Goal: Task Accomplishment & Management: Use online tool/utility

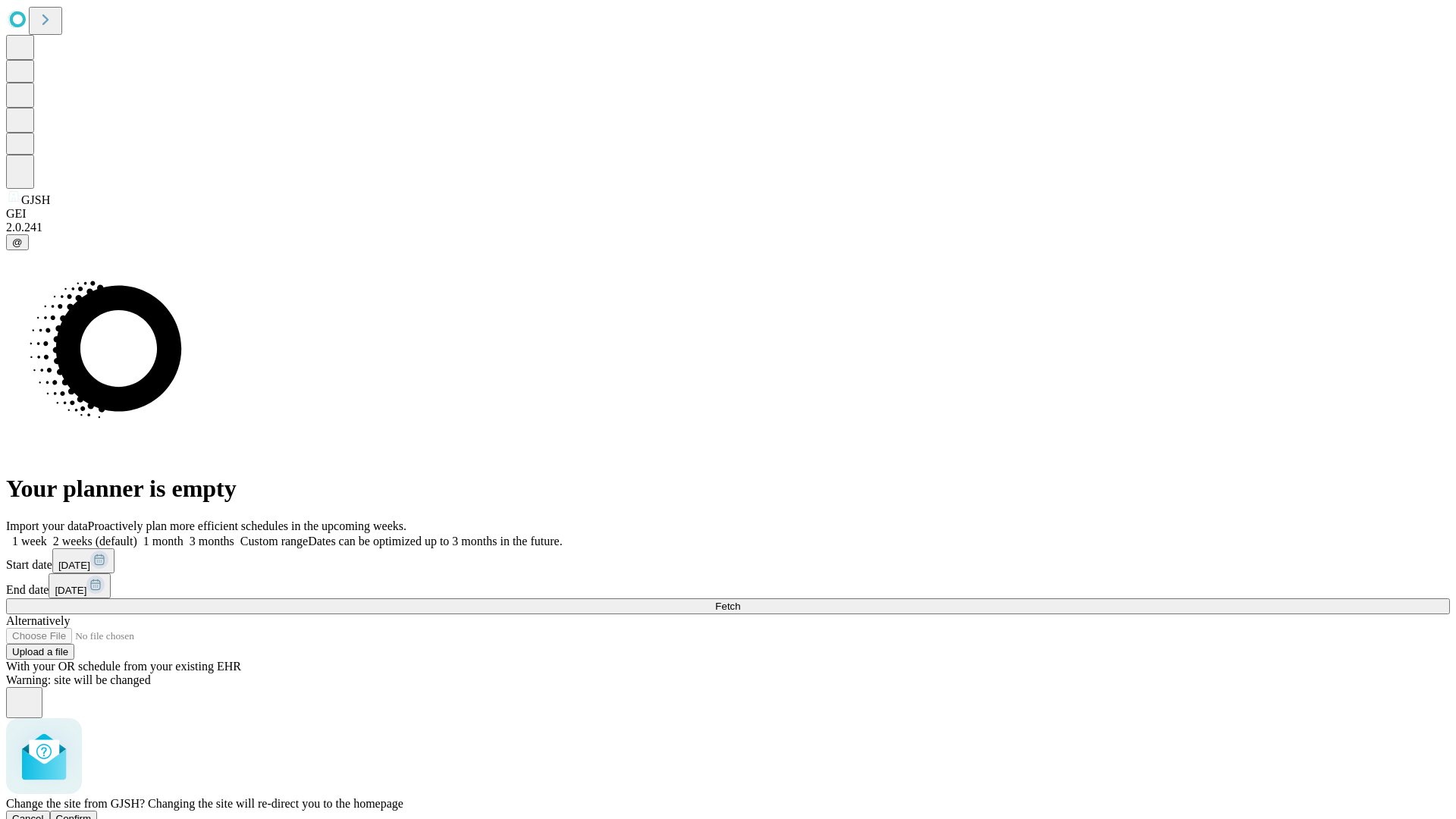
click at [92, 813] on span "Confirm" at bounding box center [73, 818] width 35 height 12
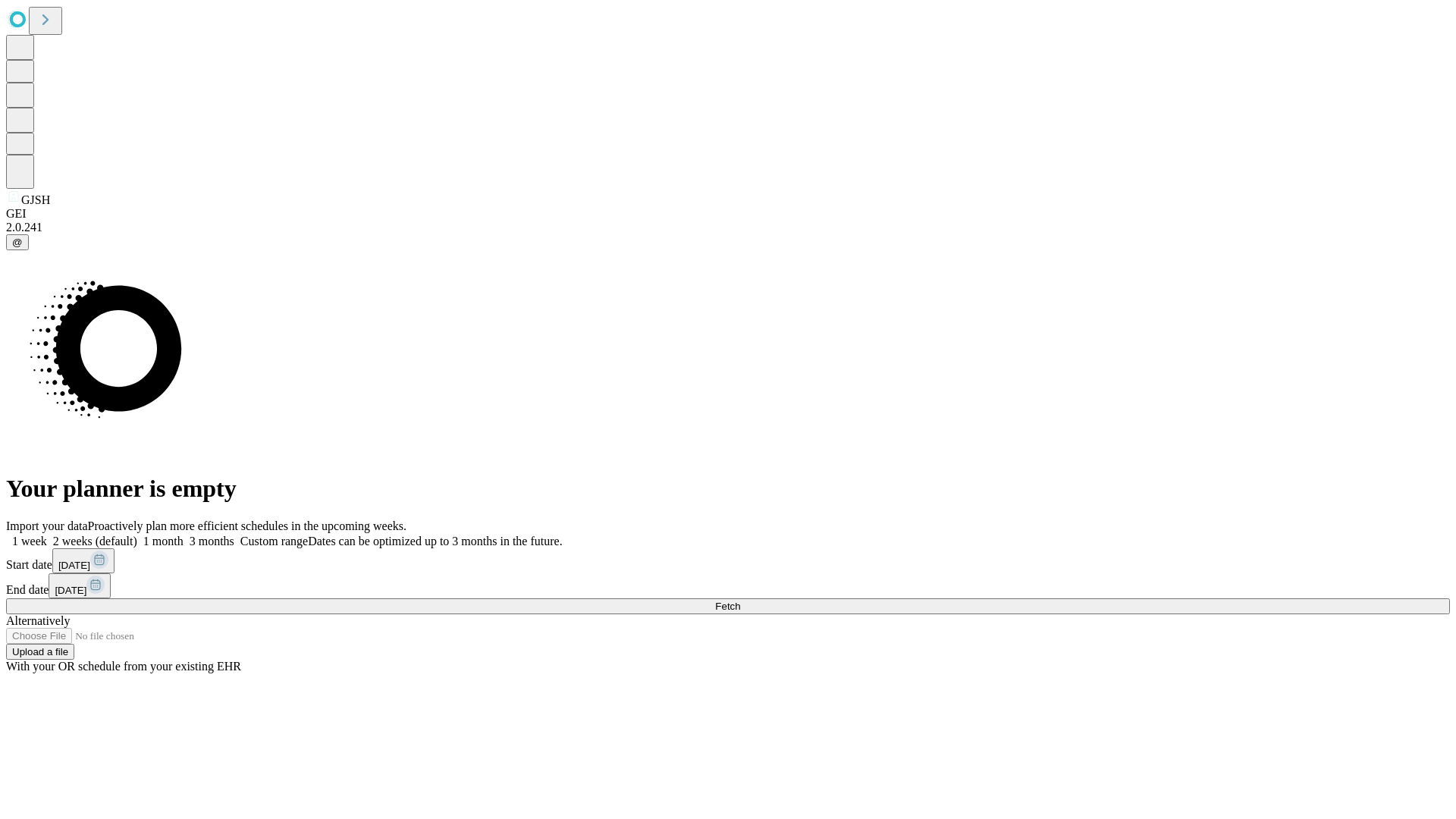
click at [47, 535] on label "1 week" at bounding box center [26, 541] width 41 height 13
click at [740, 601] on span "Fetch" at bounding box center [728, 607] width 25 height 12
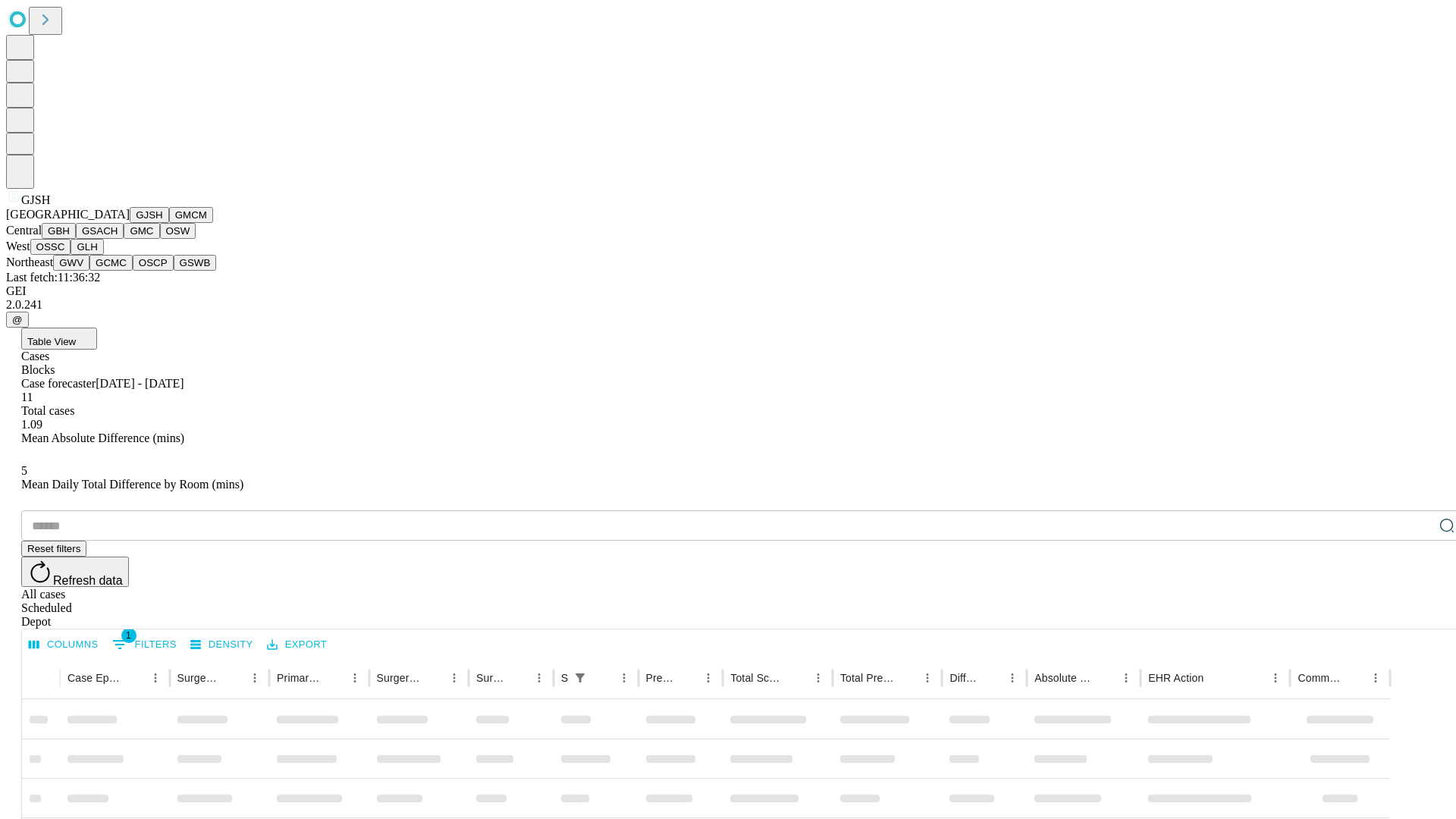
click at [169, 223] on button "GMCM" at bounding box center [191, 215] width 44 height 16
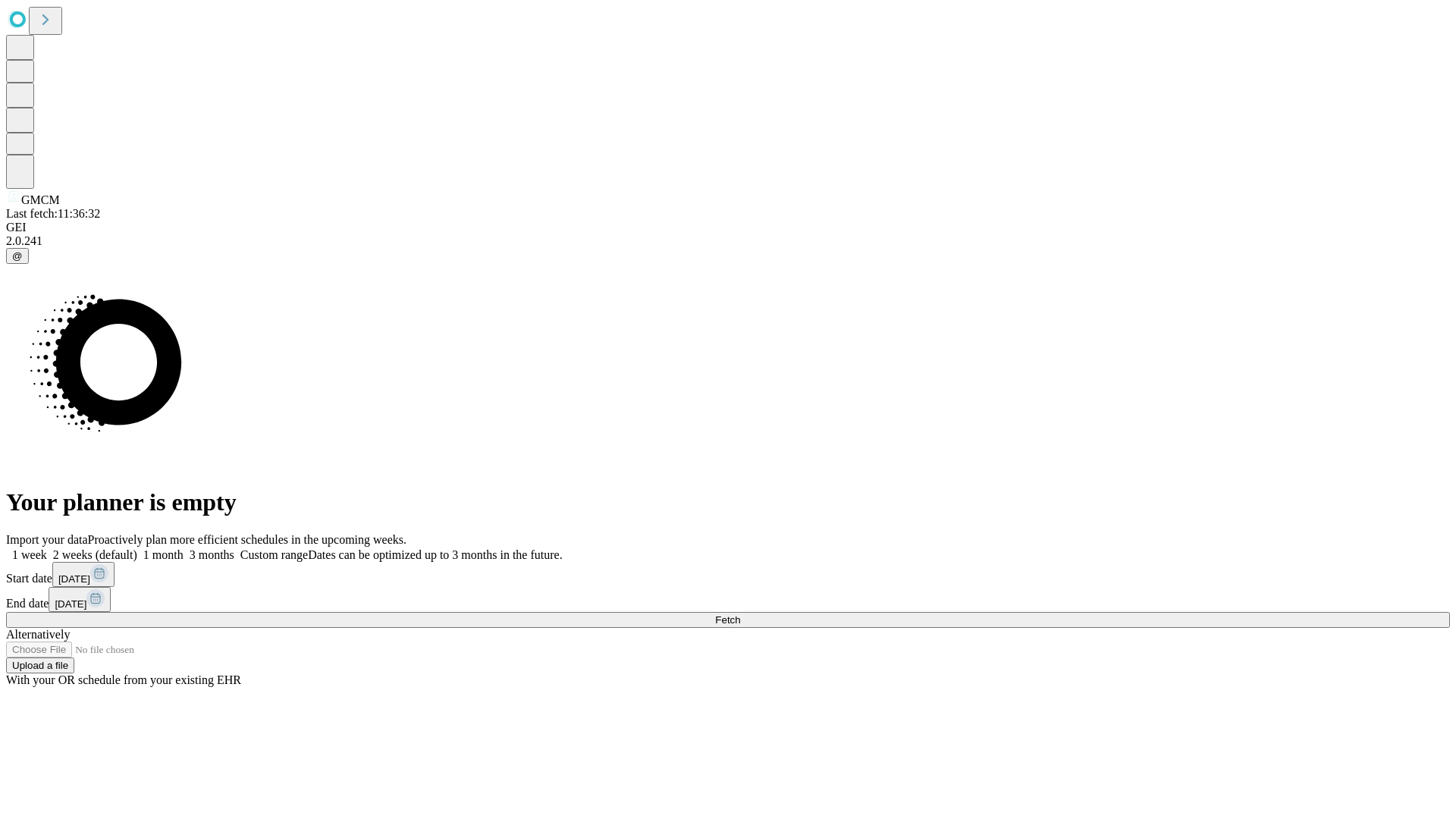
click at [47, 549] on label "1 week" at bounding box center [26, 555] width 41 height 13
click at [740, 615] on span "Fetch" at bounding box center [728, 620] width 25 height 12
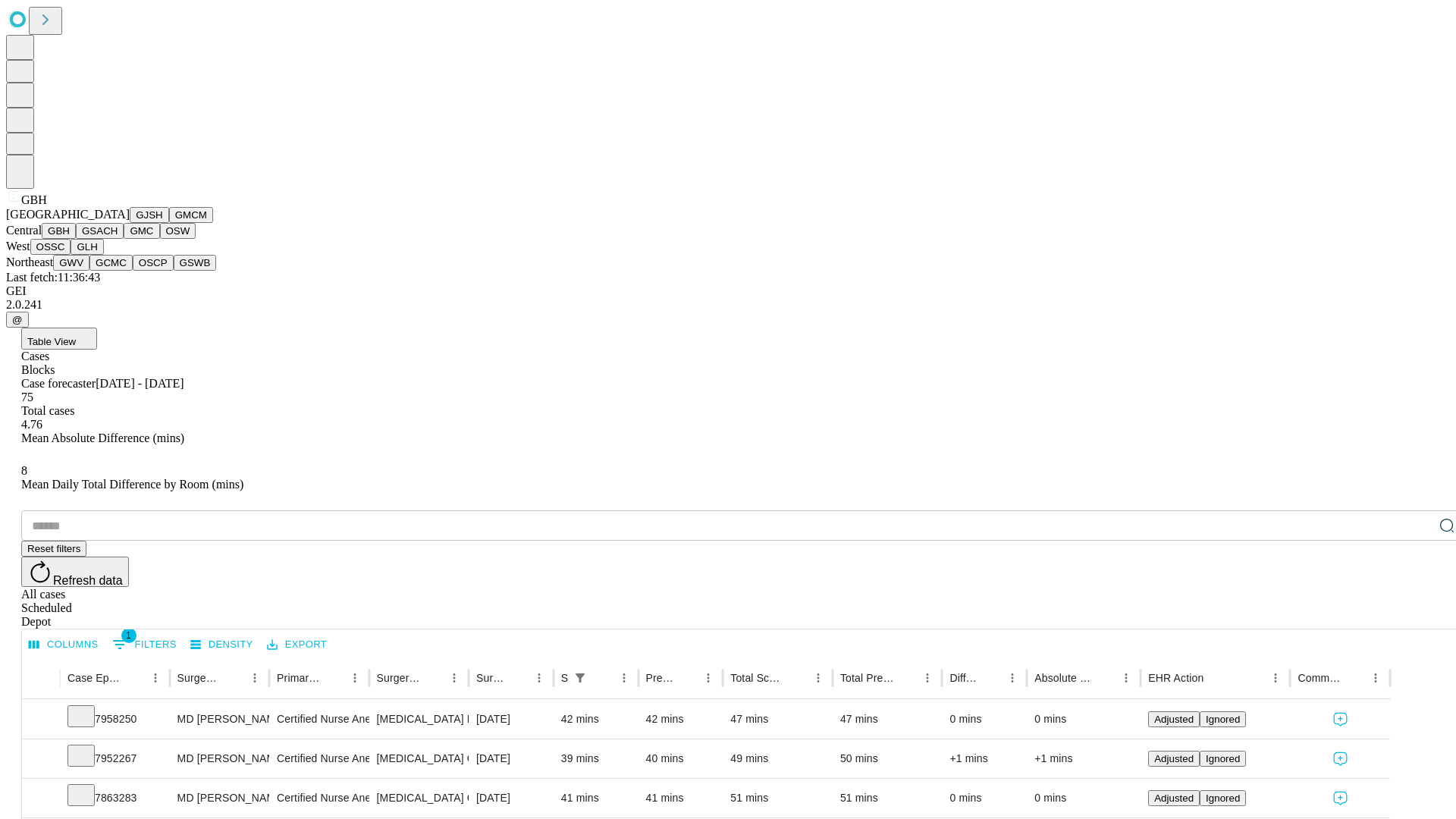
click at [117, 239] on button "GSACH" at bounding box center [99, 231] width 48 height 16
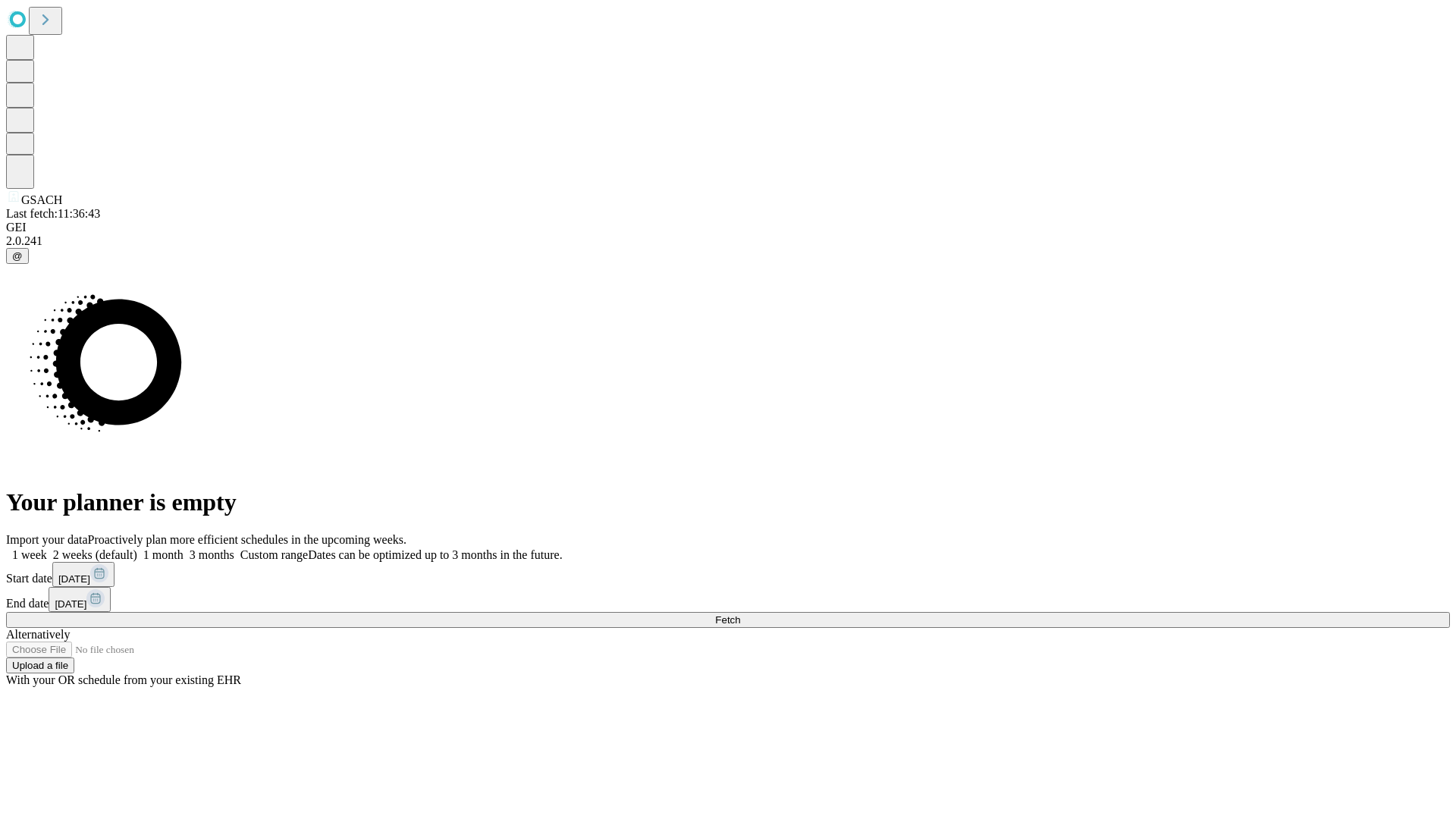
click at [47, 549] on label "1 week" at bounding box center [26, 555] width 41 height 13
click at [740, 615] on span "Fetch" at bounding box center [728, 620] width 25 height 12
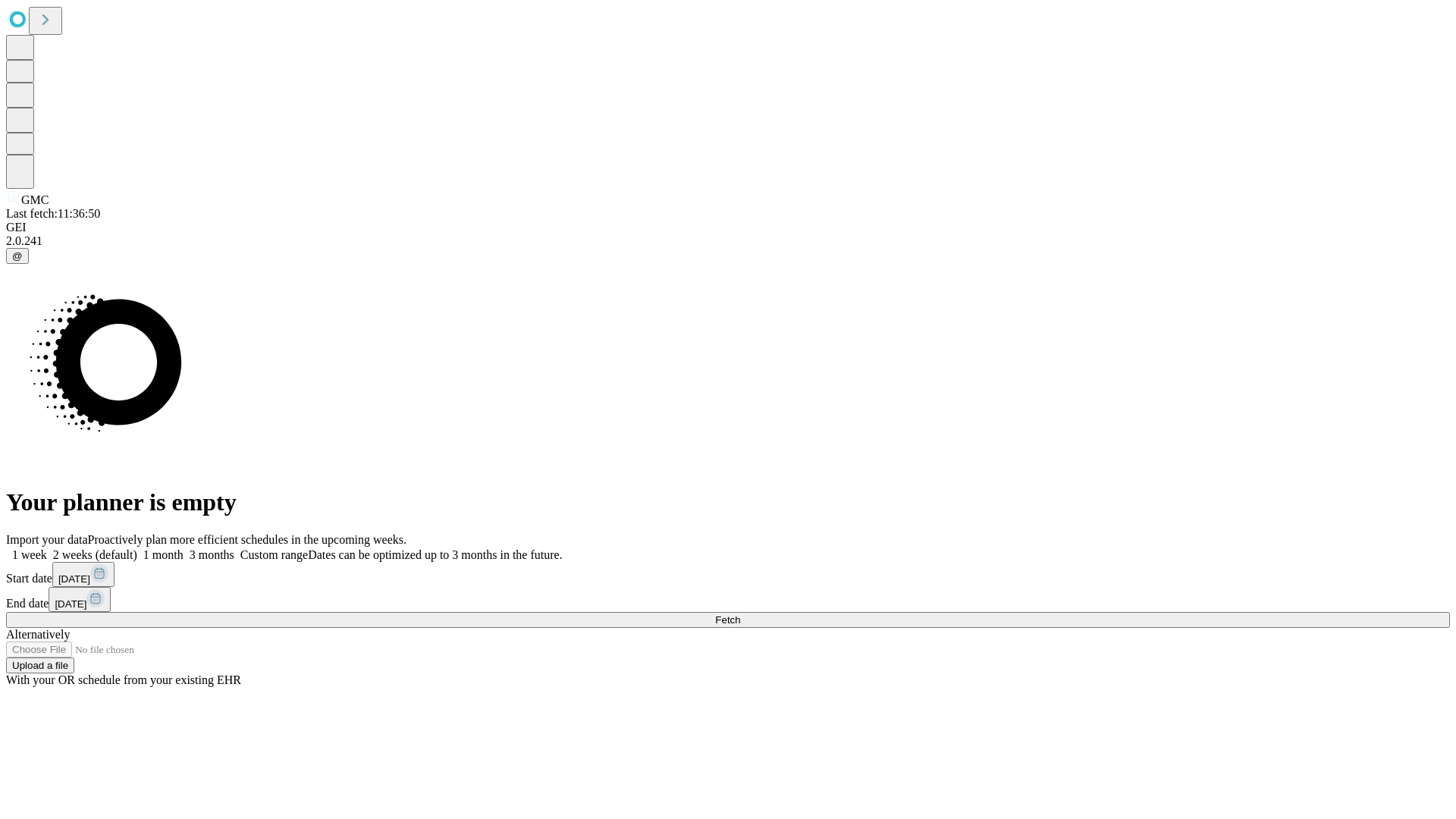
click at [47, 549] on label "1 week" at bounding box center [26, 555] width 41 height 13
click at [740, 615] on span "Fetch" at bounding box center [728, 620] width 25 height 12
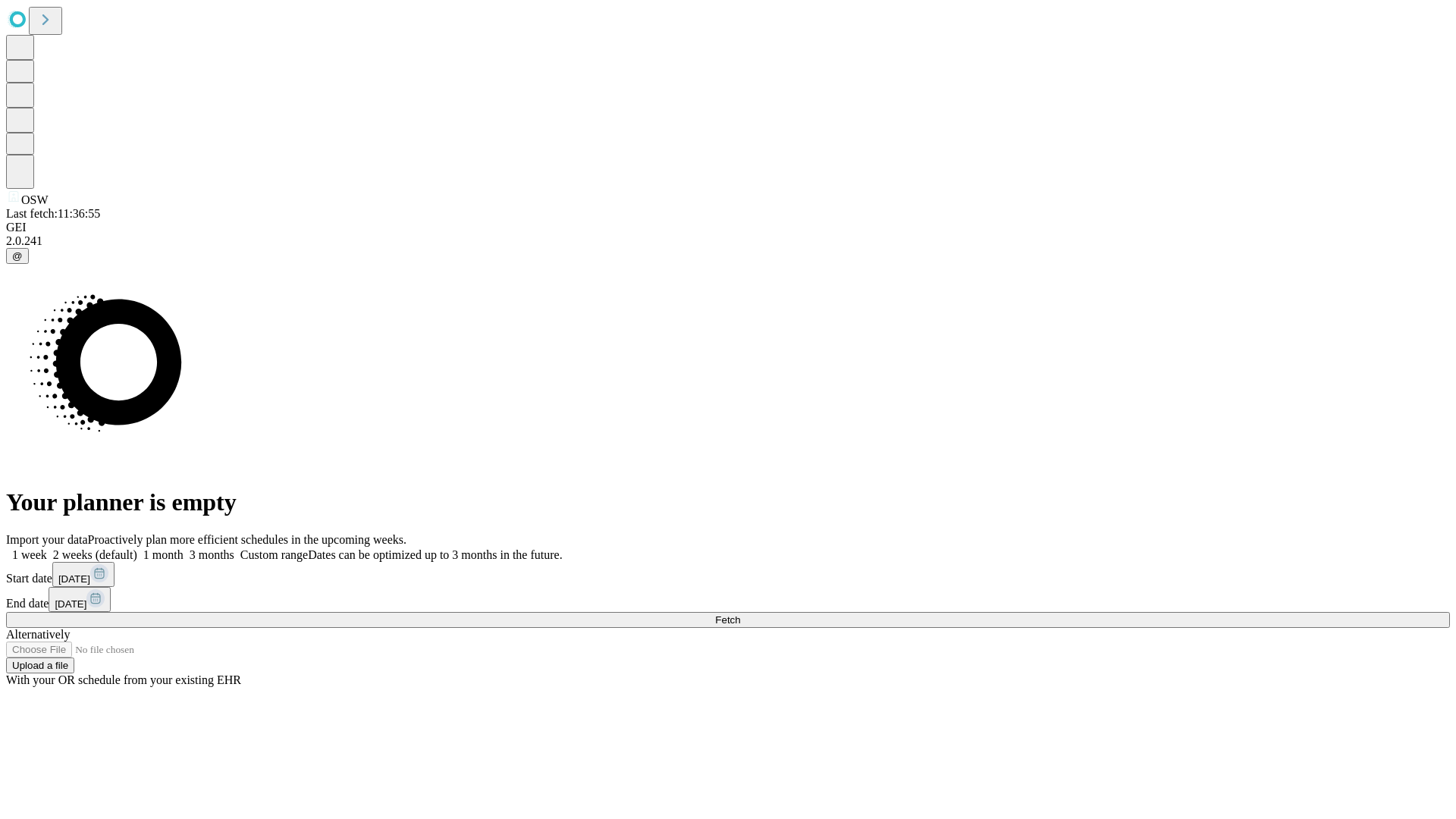
click at [47, 549] on label "1 week" at bounding box center [26, 555] width 41 height 13
click at [740, 615] on span "Fetch" at bounding box center [728, 620] width 25 height 12
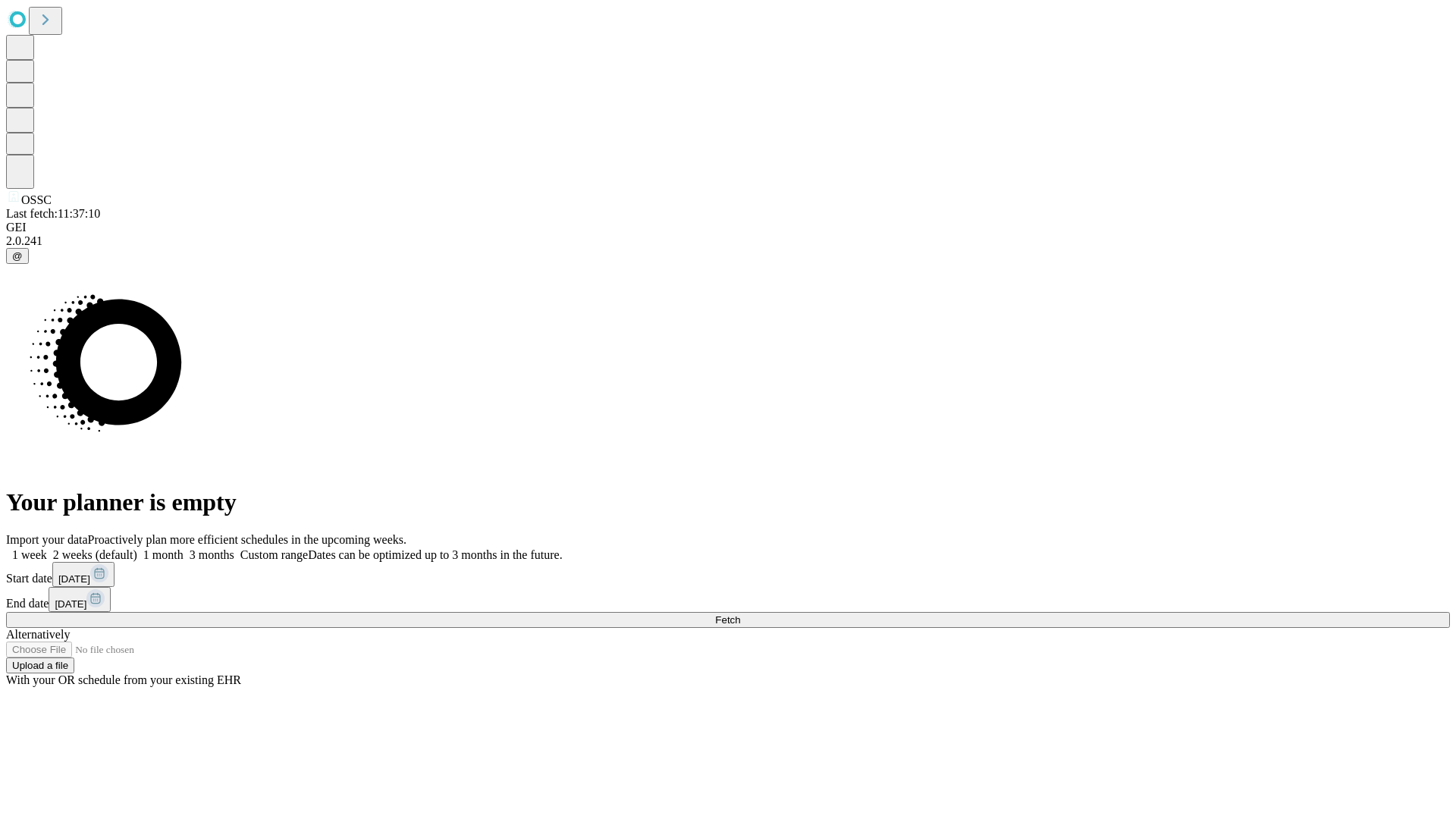
click at [47, 549] on label "1 week" at bounding box center [26, 555] width 41 height 13
click at [740, 615] on span "Fetch" at bounding box center [728, 620] width 25 height 12
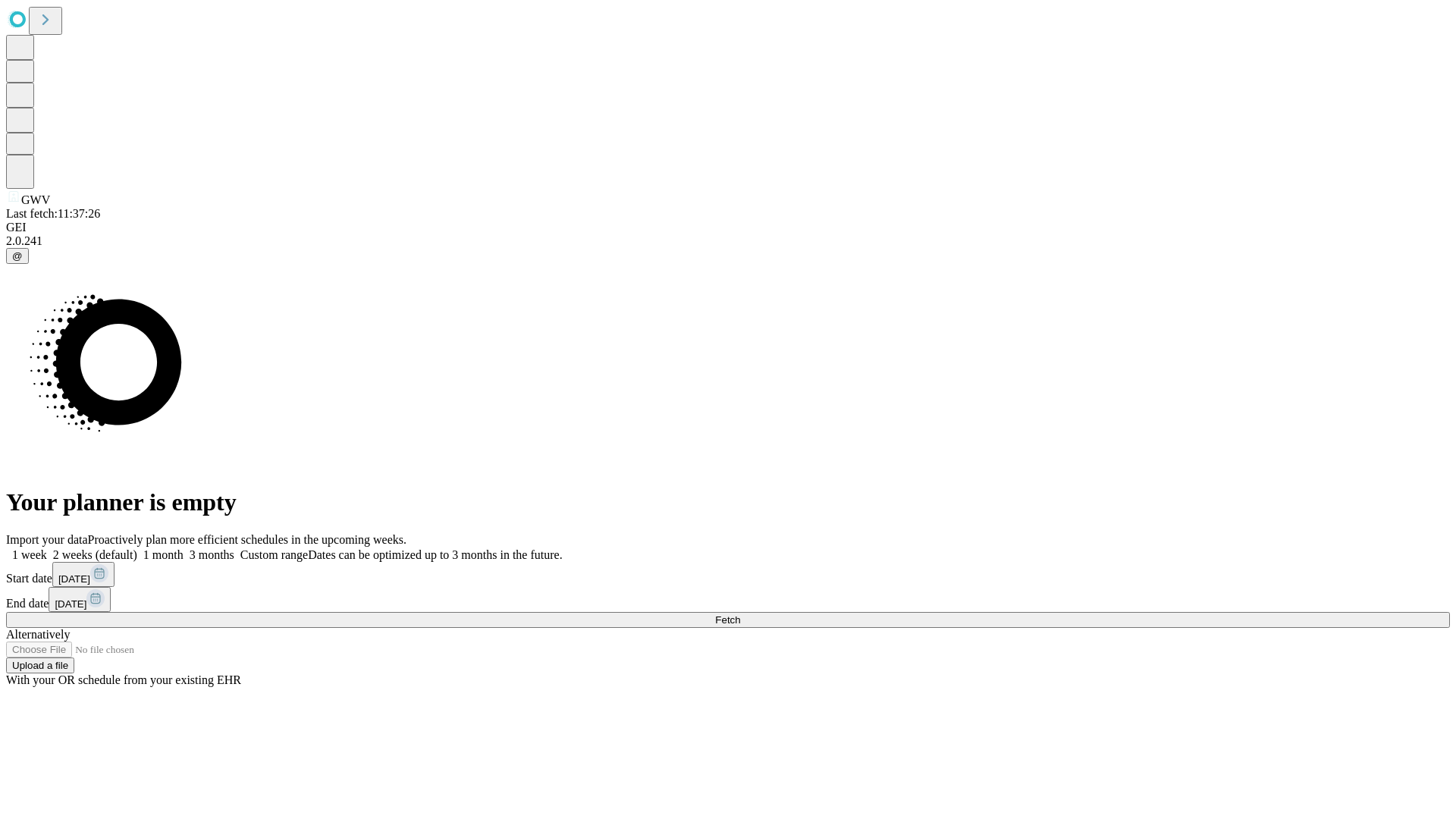
click at [740, 615] on span "Fetch" at bounding box center [728, 620] width 25 height 12
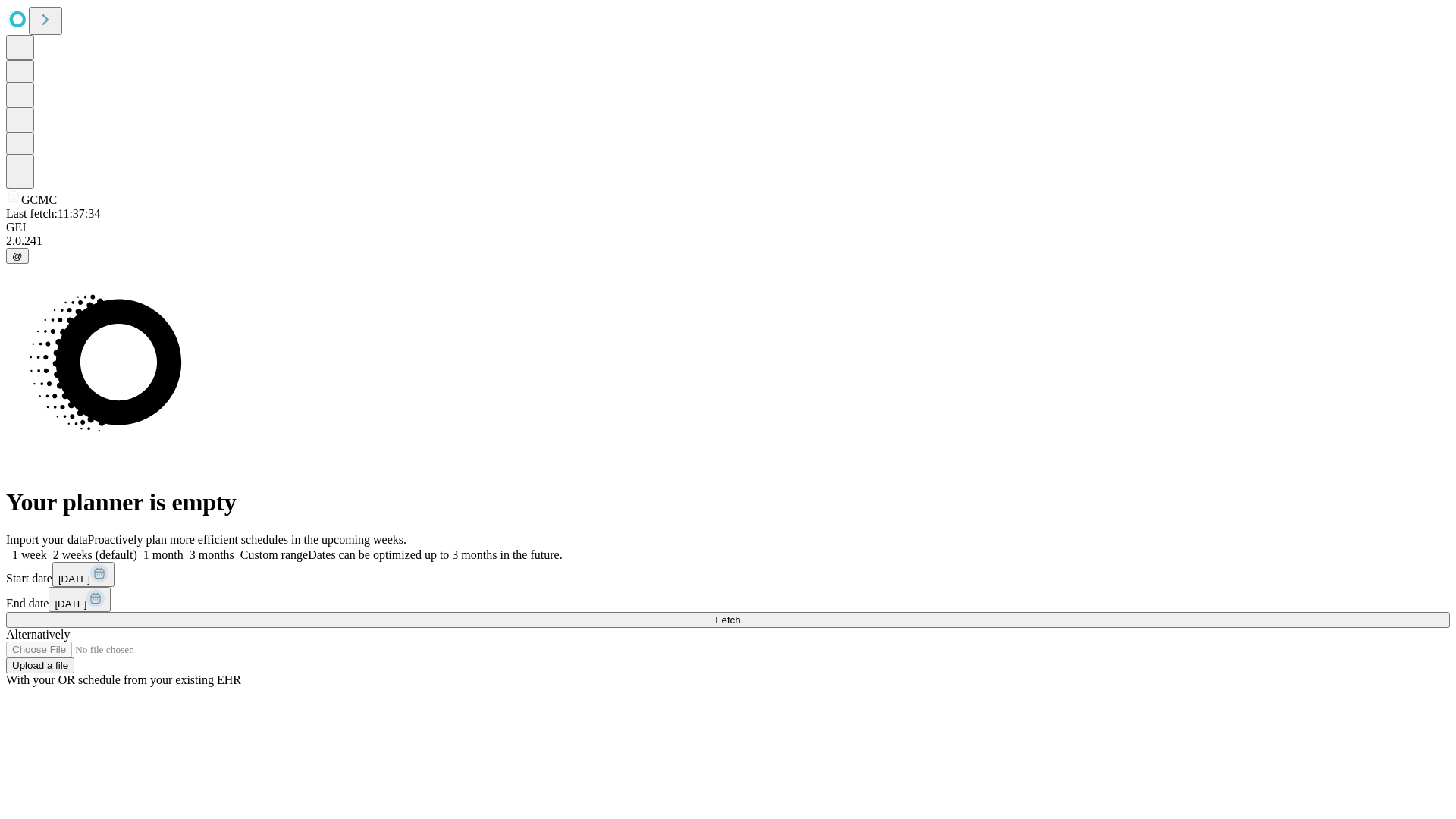
click at [47, 549] on label "1 week" at bounding box center [26, 555] width 41 height 13
click at [740, 615] on span "Fetch" at bounding box center [728, 620] width 25 height 12
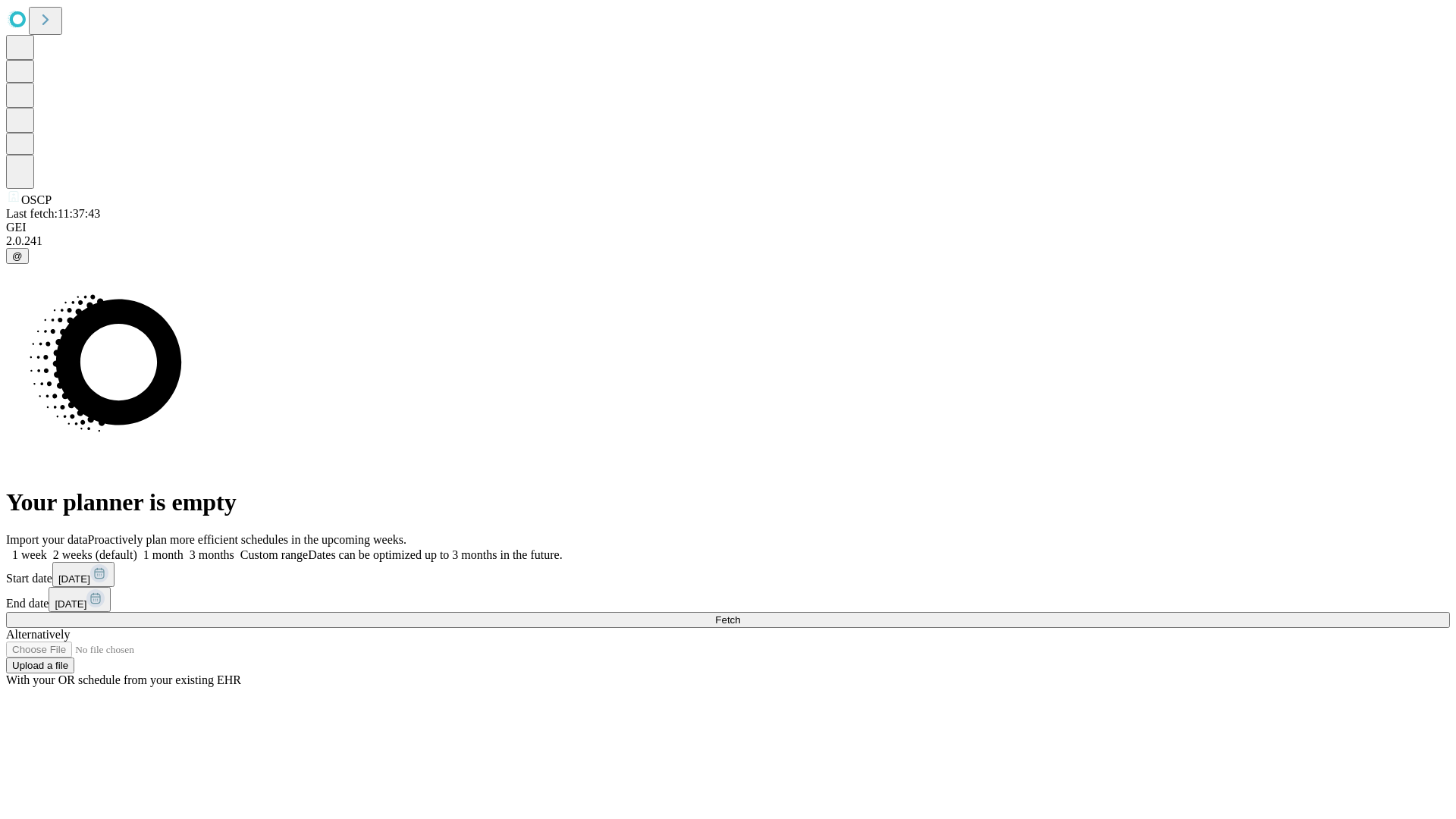
click at [47, 549] on label "1 week" at bounding box center [26, 555] width 41 height 13
click at [740, 615] on span "Fetch" at bounding box center [728, 620] width 25 height 12
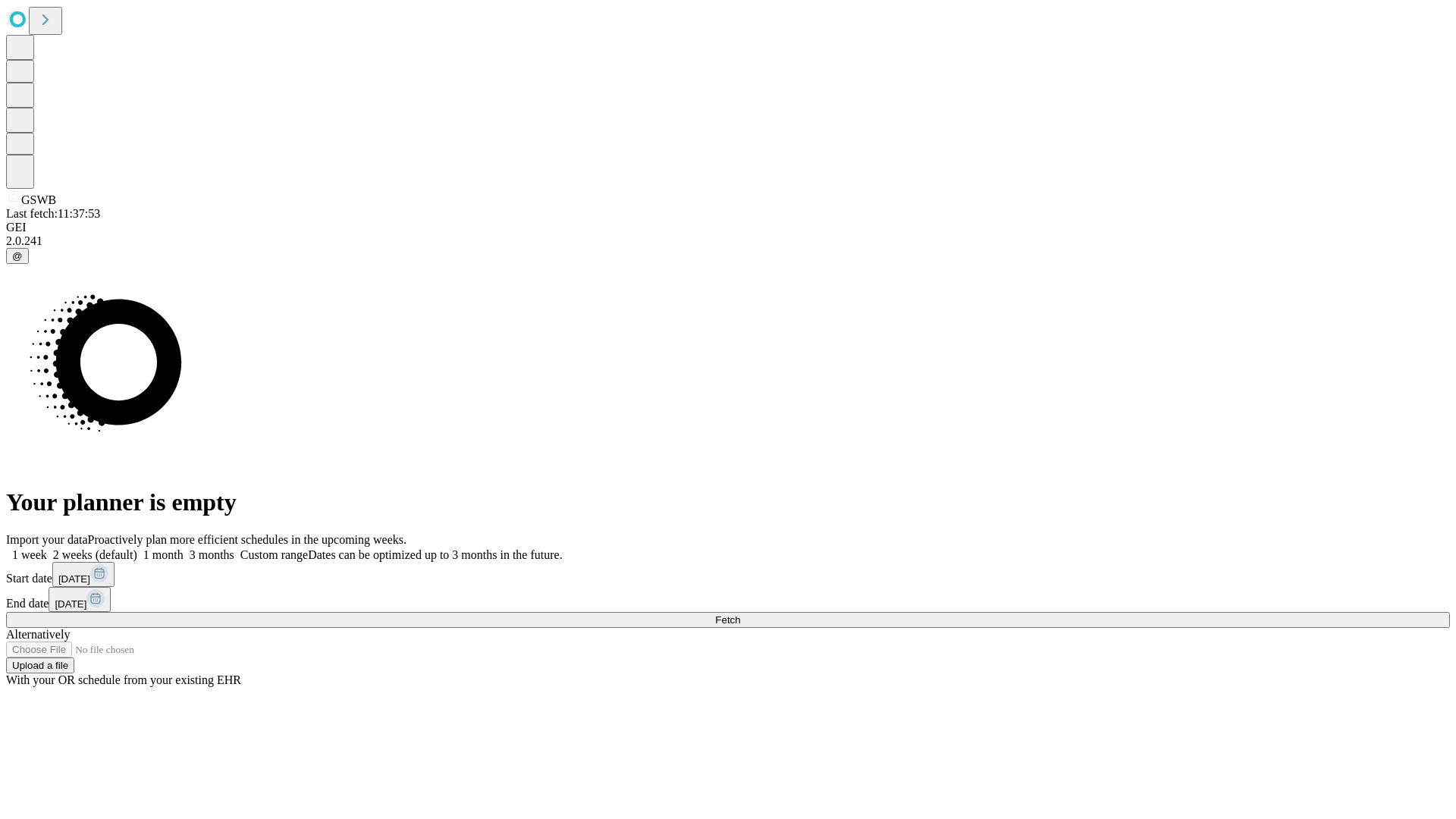
click at [47, 549] on label "1 week" at bounding box center [26, 555] width 41 height 13
click at [740, 615] on span "Fetch" at bounding box center [728, 620] width 25 height 12
